Goal: Task Accomplishment & Management: Manage account settings

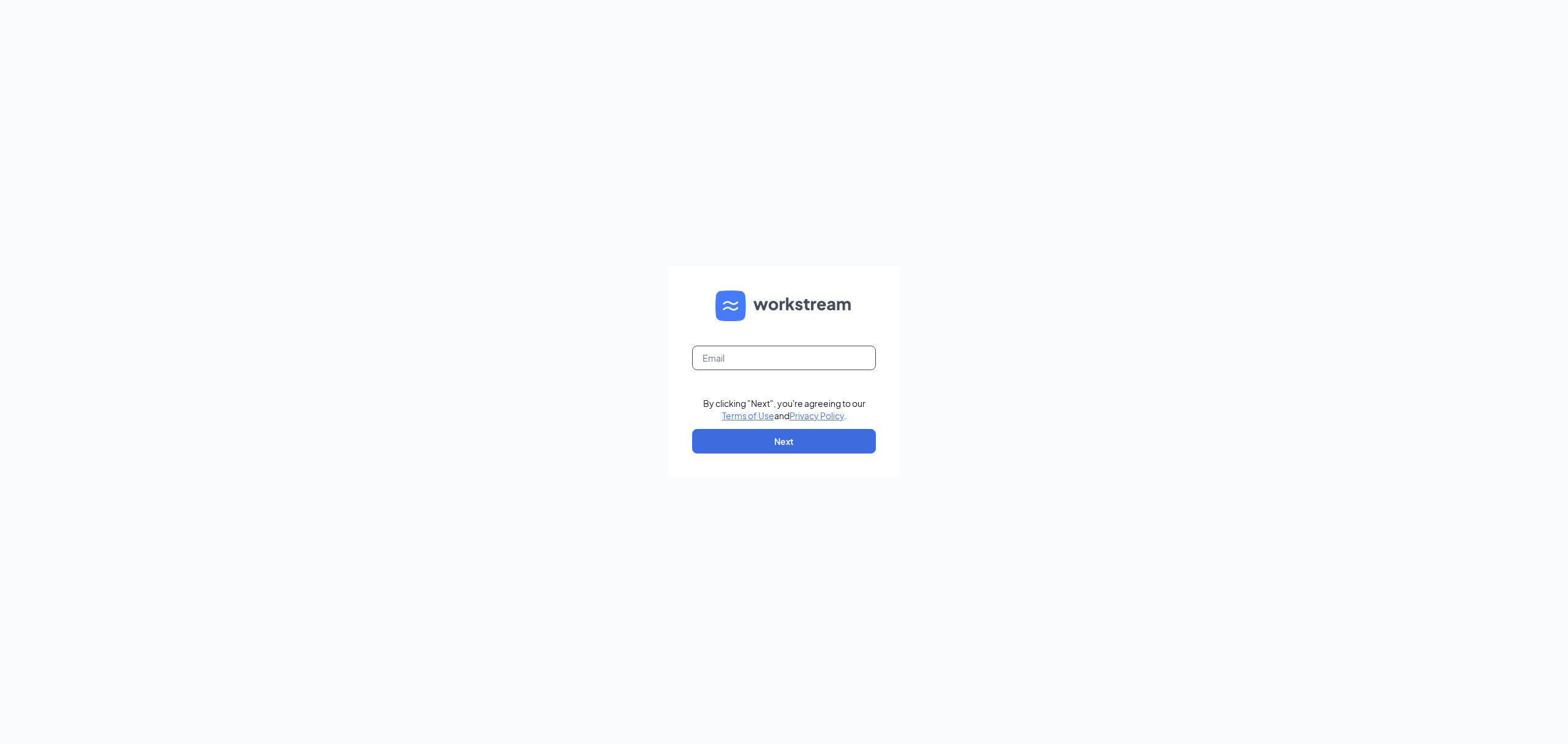
click at [750, 351] on input "text" at bounding box center [784, 358] width 184 height 24
type input "gmmishawaka@bleedblue.net"
click at [813, 425] on form "gmmishawaka@bleedblue.net By clicking "Next", you're agreeing to our Terms of U…" at bounding box center [784, 372] width 233 height 212
click at [816, 435] on button "Next" at bounding box center [784, 441] width 184 height 24
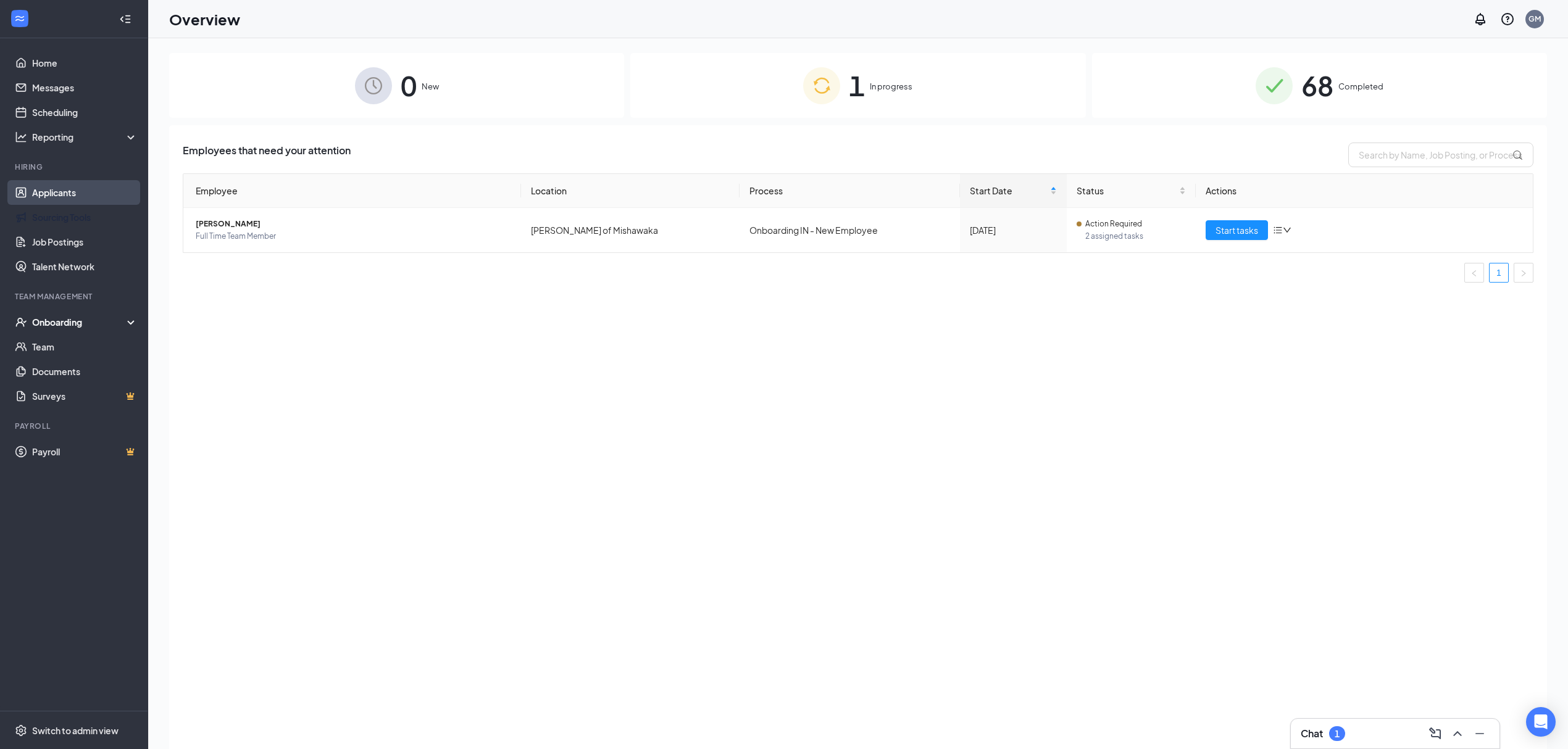
click at [74, 198] on link "Applicants" at bounding box center [84, 192] width 106 height 24
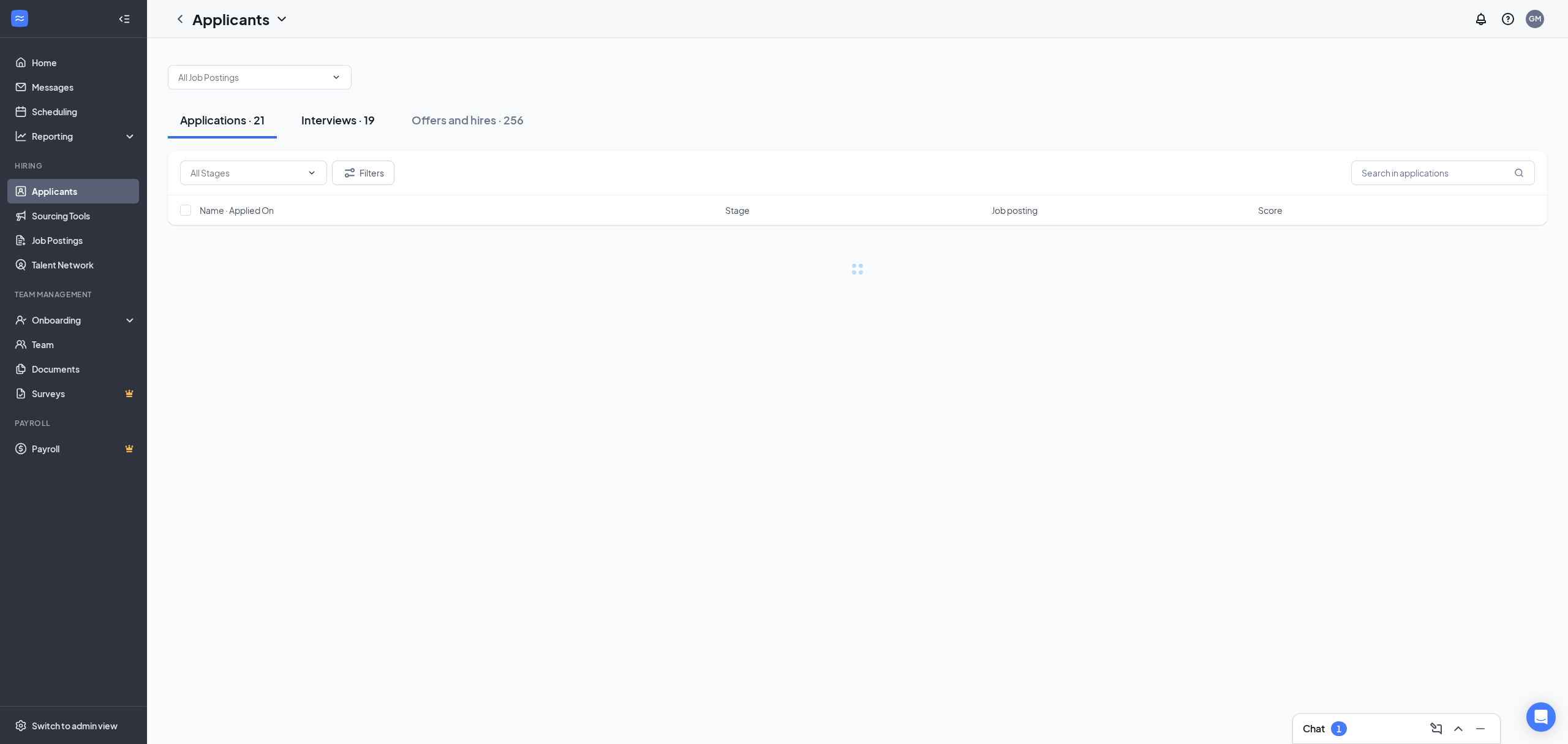
click at [363, 138] on button "Interviews · 19" at bounding box center [338, 121] width 98 height 37
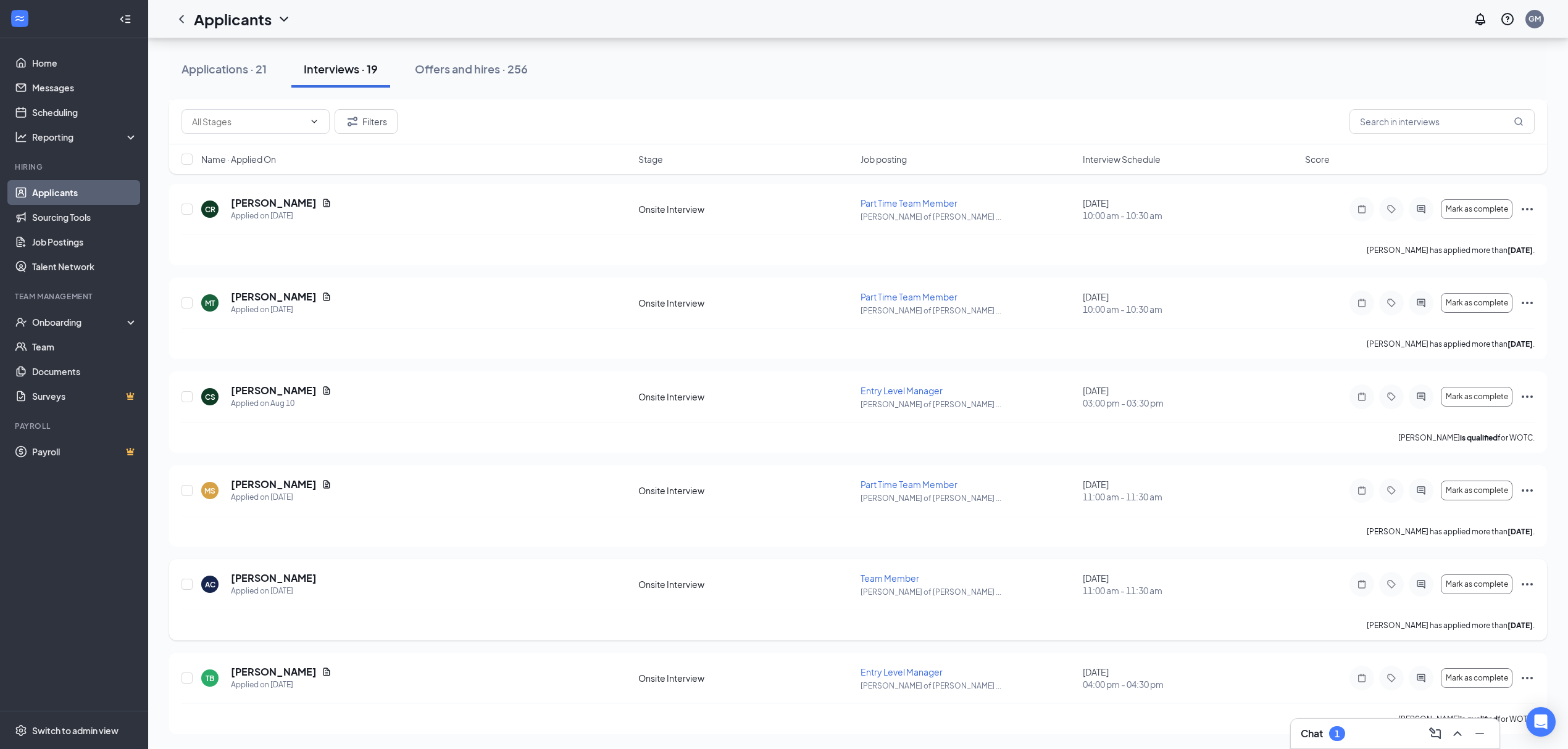
scroll to position [1279, 0]
click at [261, 82] on button "Applications · 21" at bounding box center [224, 69] width 110 height 37
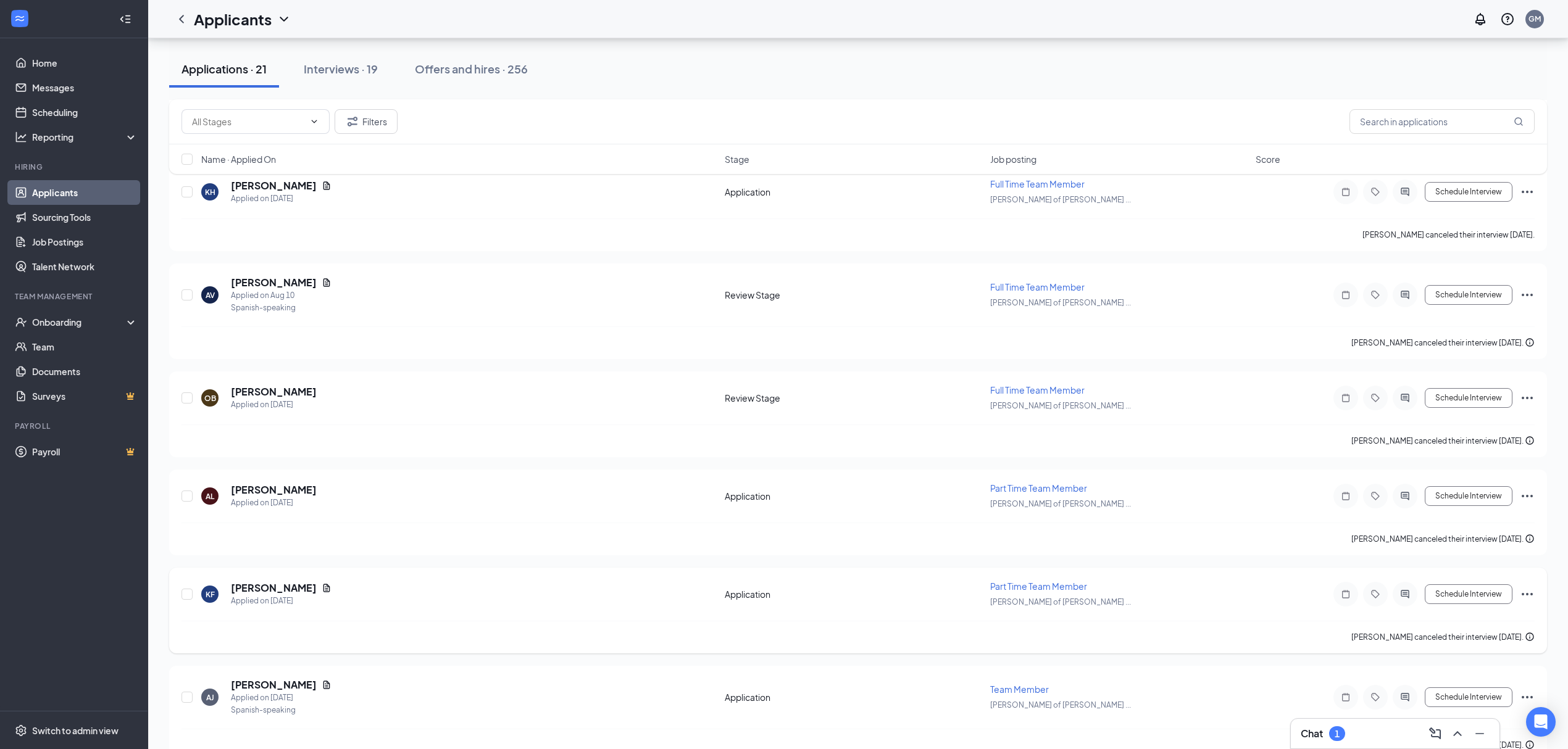
scroll to position [1562, 0]
